Goal: Information Seeking & Learning: Learn about a topic

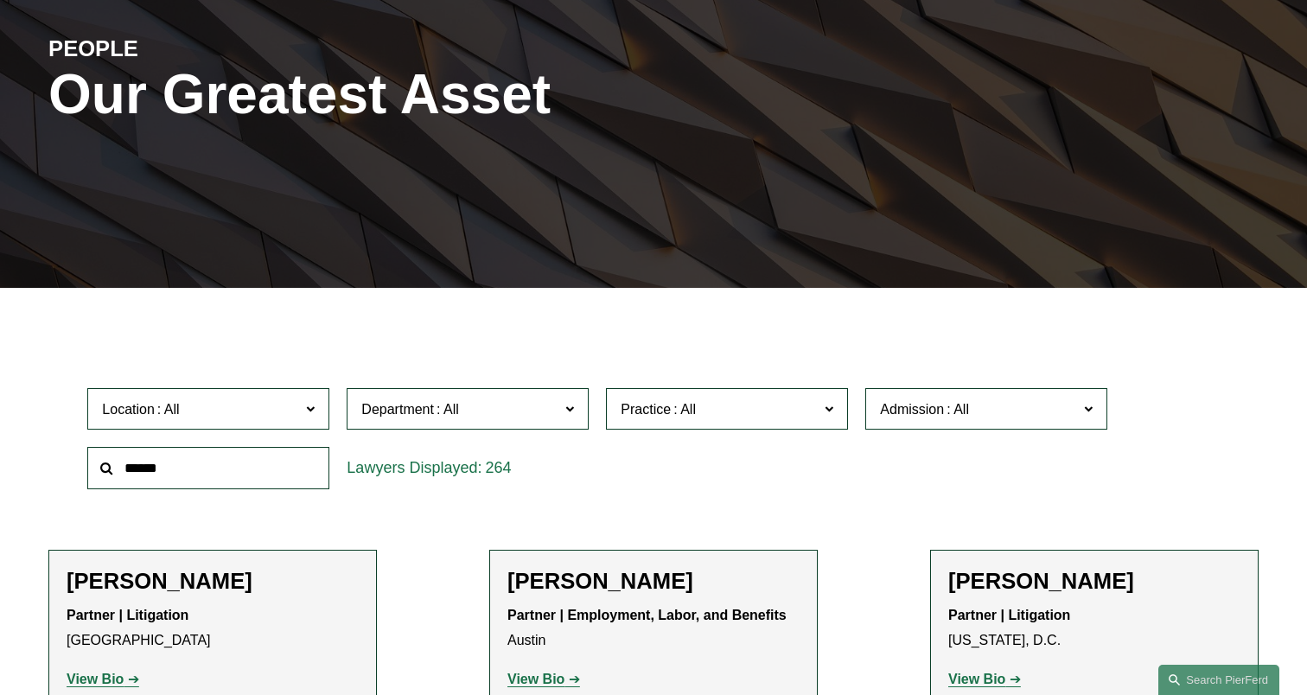
scroll to position [220, 0]
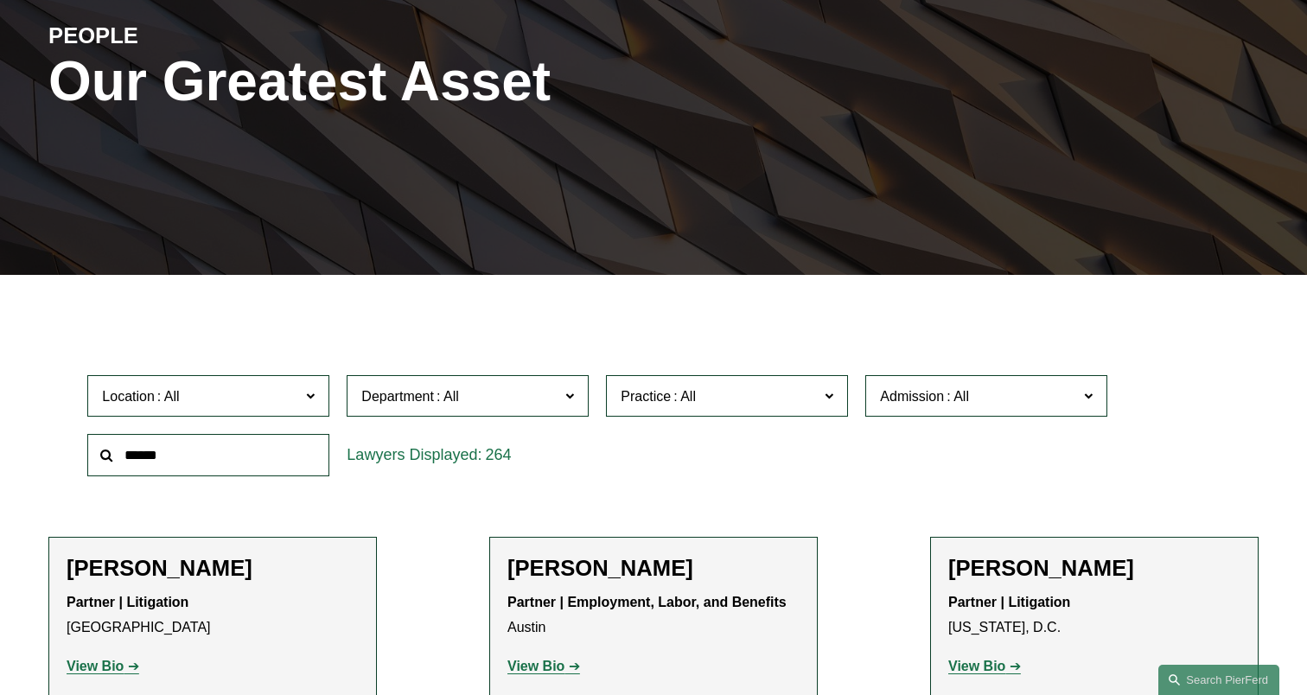
click at [192, 437] on input "text" at bounding box center [208, 455] width 242 height 42
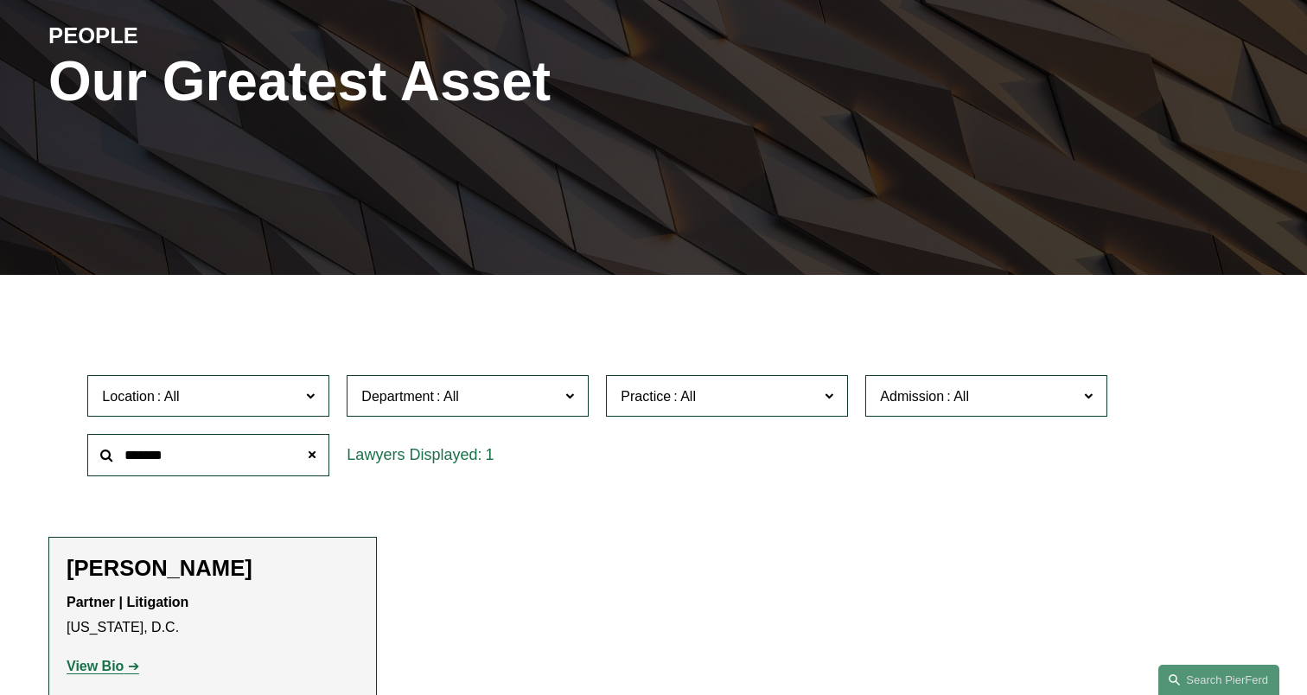
type input "*******"
click at [111, 661] on strong "View Bio" at bounding box center [95, 666] width 57 height 15
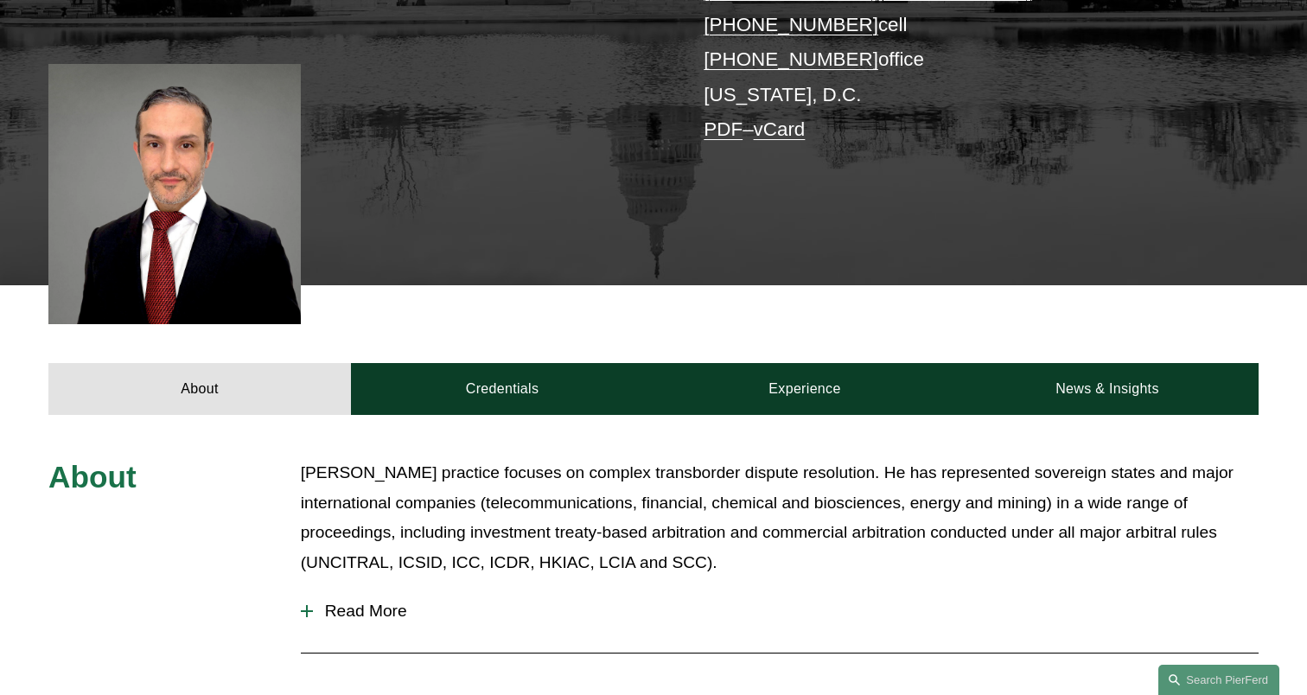
scroll to position [450, 0]
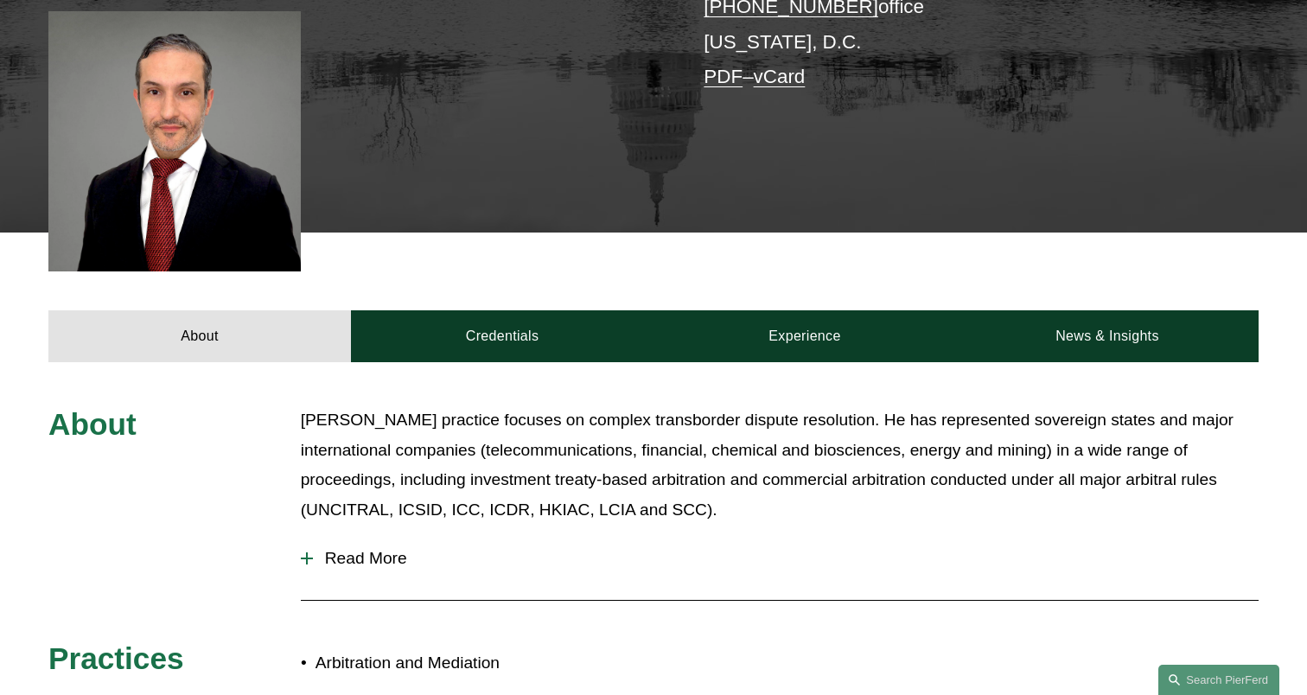
click at [354, 554] on span "Read More" at bounding box center [786, 558] width 946 height 19
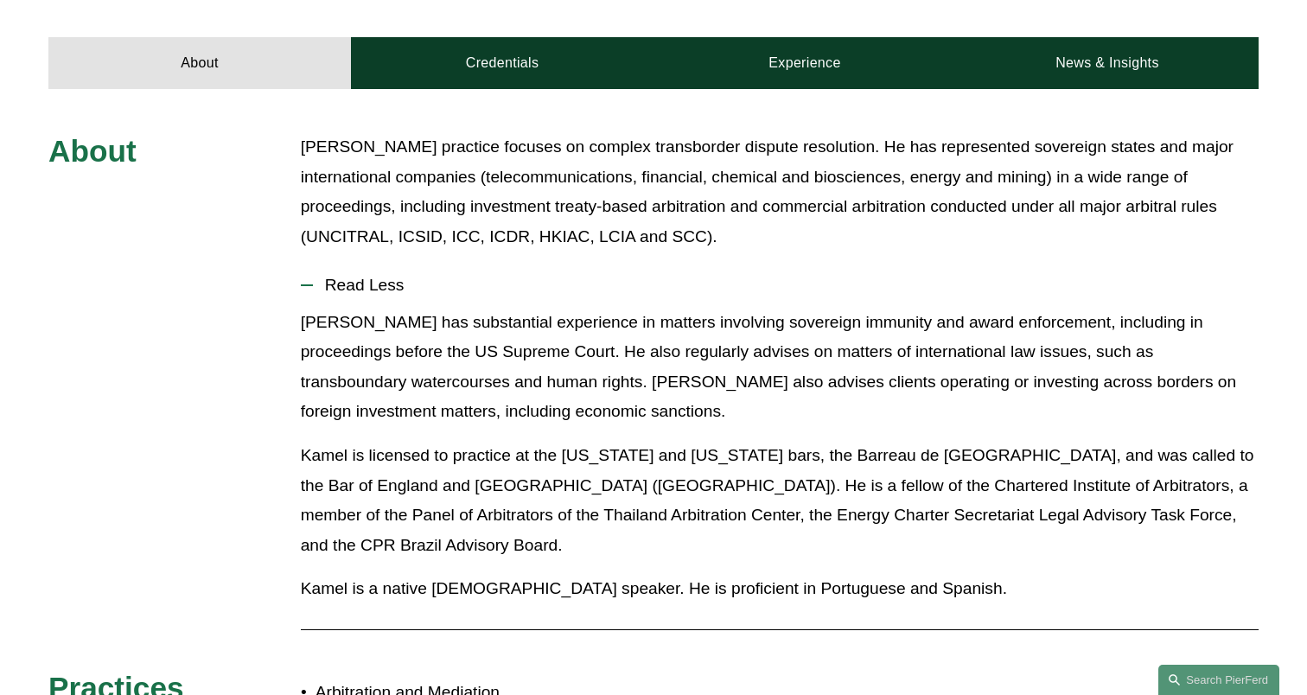
scroll to position [725, 0]
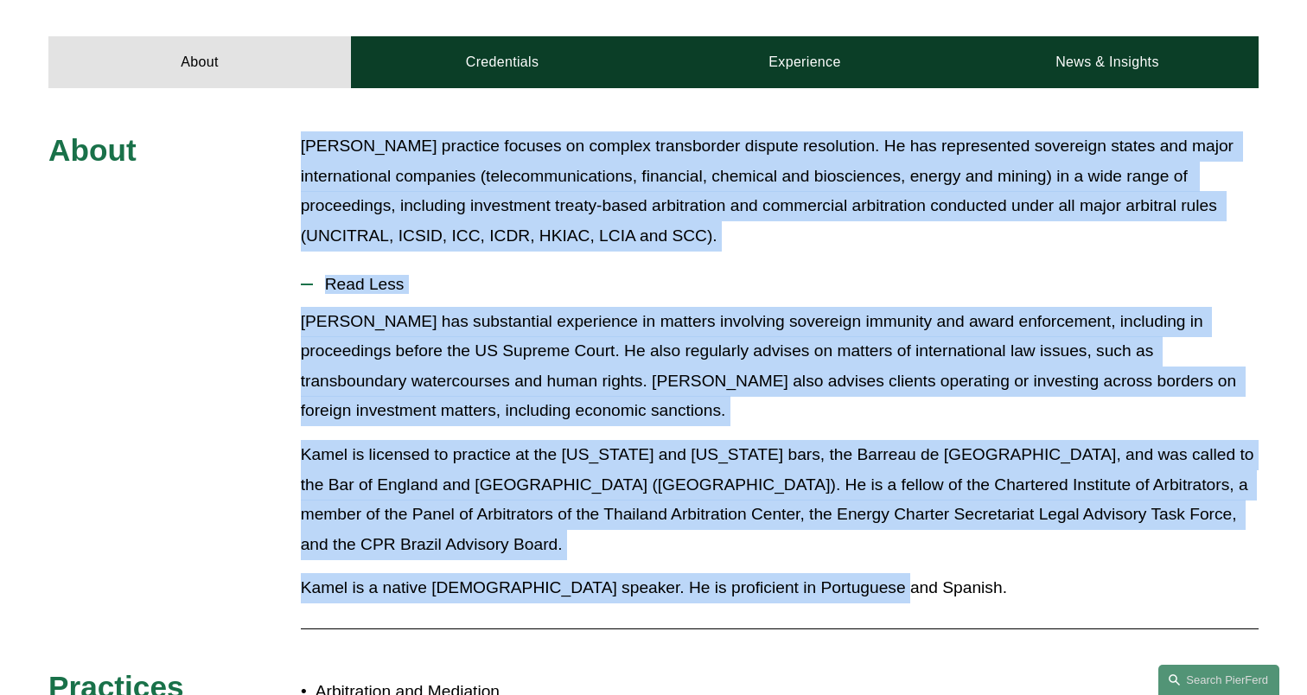
drag, startPoint x: 874, startPoint y: 559, endPoint x: 296, endPoint y: 142, distance: 712.9
click at [296, 142] on div "About Kamel’s practice focuses on complex transborder dispute resolution. He ha…" at bounding box center [653, 451] width 1307 height 641
copy div "Kamel’s practice focuses on complex transborder dispute resolution. He has repr…"
click at [494, 228] on p "Kamel’s practice focuses on complex transborder dispute resolution. He has repr…" at bounding box center [780, 190] width 958 height 119
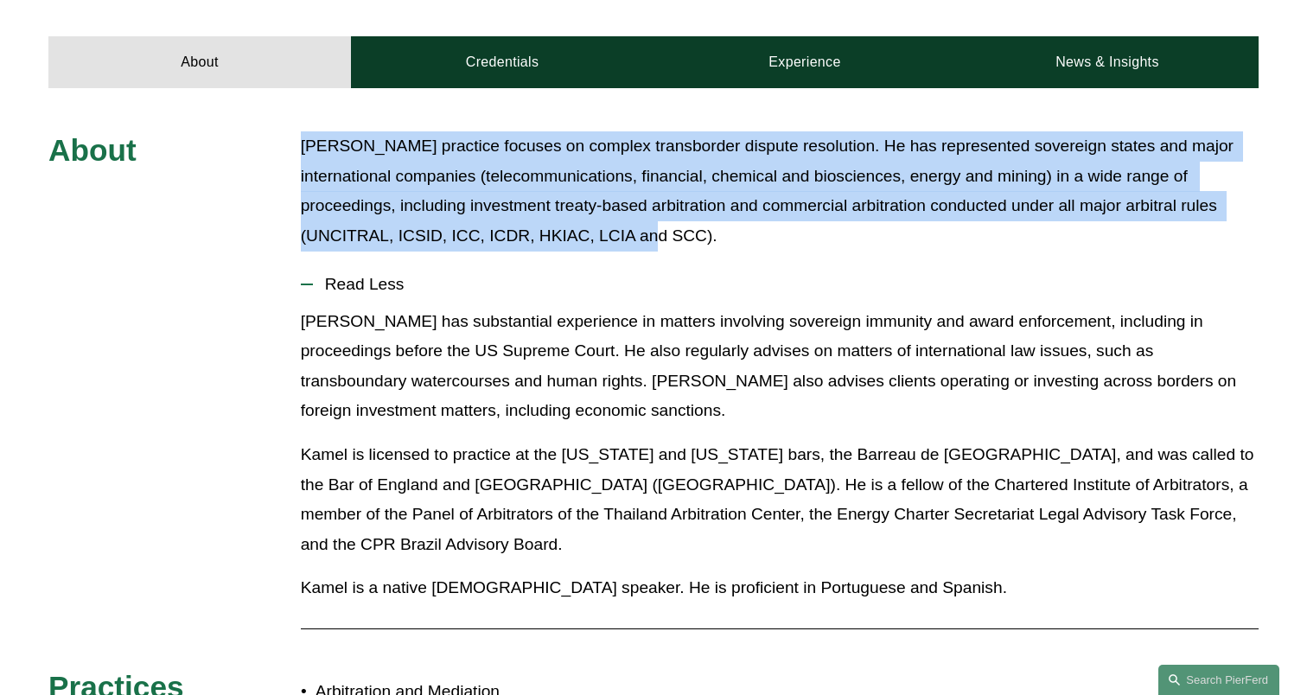
drag, startPoint x: 705, startPoint y: 237, endPoint x: 299, endPoint y: 144, distance: 416.1
click at [299, 143] on div "About Kamel’s practice focuses on complex transborder dispute resolution. He ha…" at bounding box center [653, 451] width 1307 height 641
copy p "Kamel’s practice focuses on complex transborder dispute resolution. He has repr…"
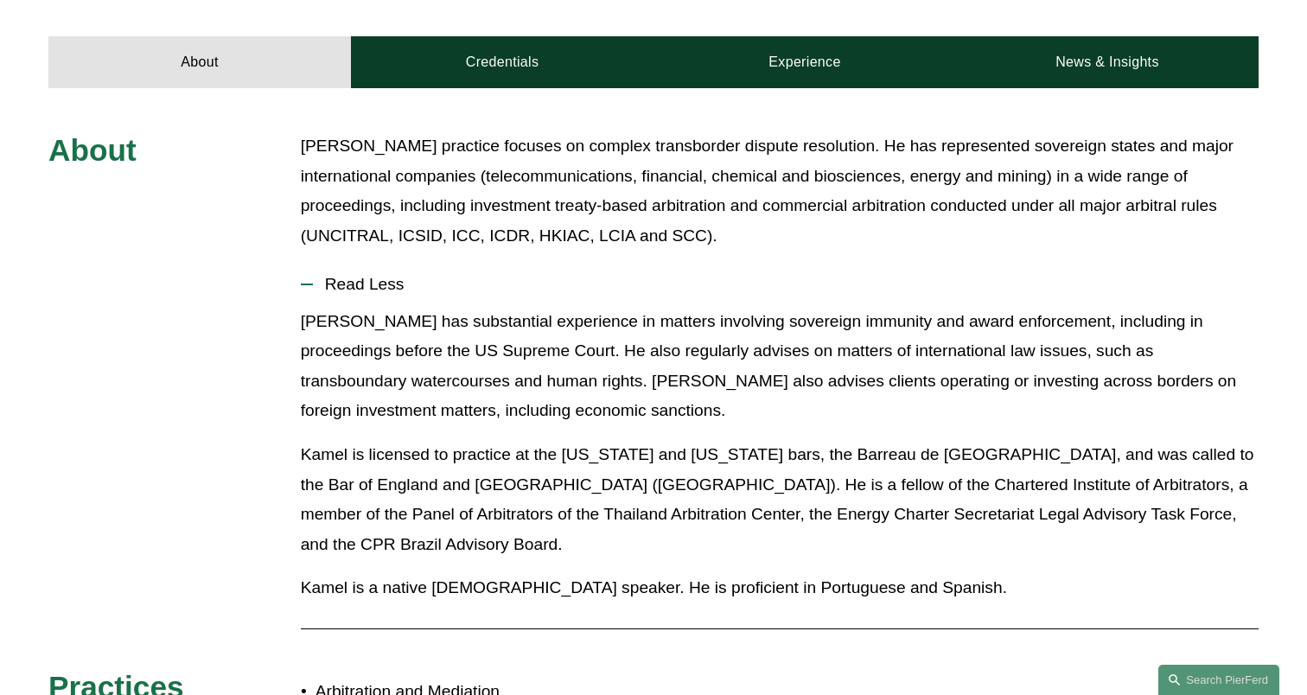
click at [446, 387] on p "Kamel has substantial experience in matters involving sovereign immunity and aw…" at bounding box center [780, 366] width 958 height 119
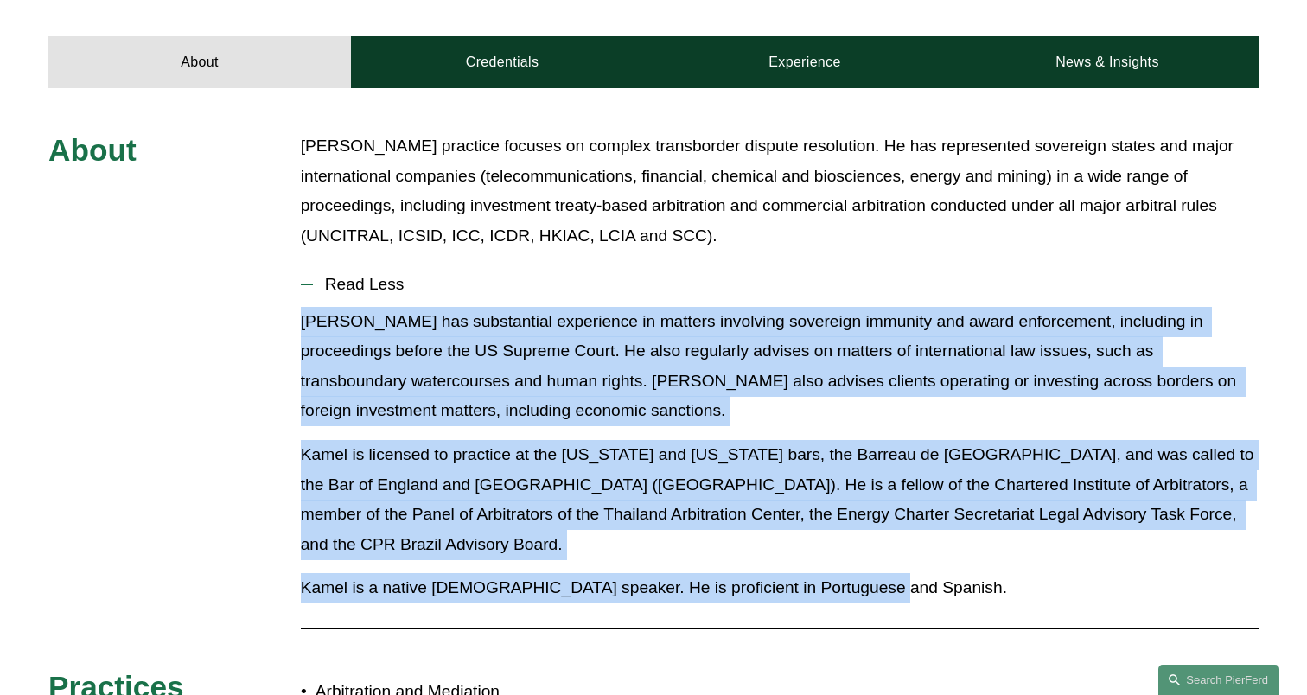
drag, startPoint x: 303, startPoint y: 324, endPoint x: 891, endPoint y: 559, distance: 632.9
click at [891, 559] on div "Kamel has substantial experience in matters involving sovereign immunity and aw…" at bounding box center [780, 462] width 958 height 310
copy div "Kamel has substantial experience in matters involving sovereign immunity and aw…"
